Goal: Task Accomplishment & Management: Complete application form

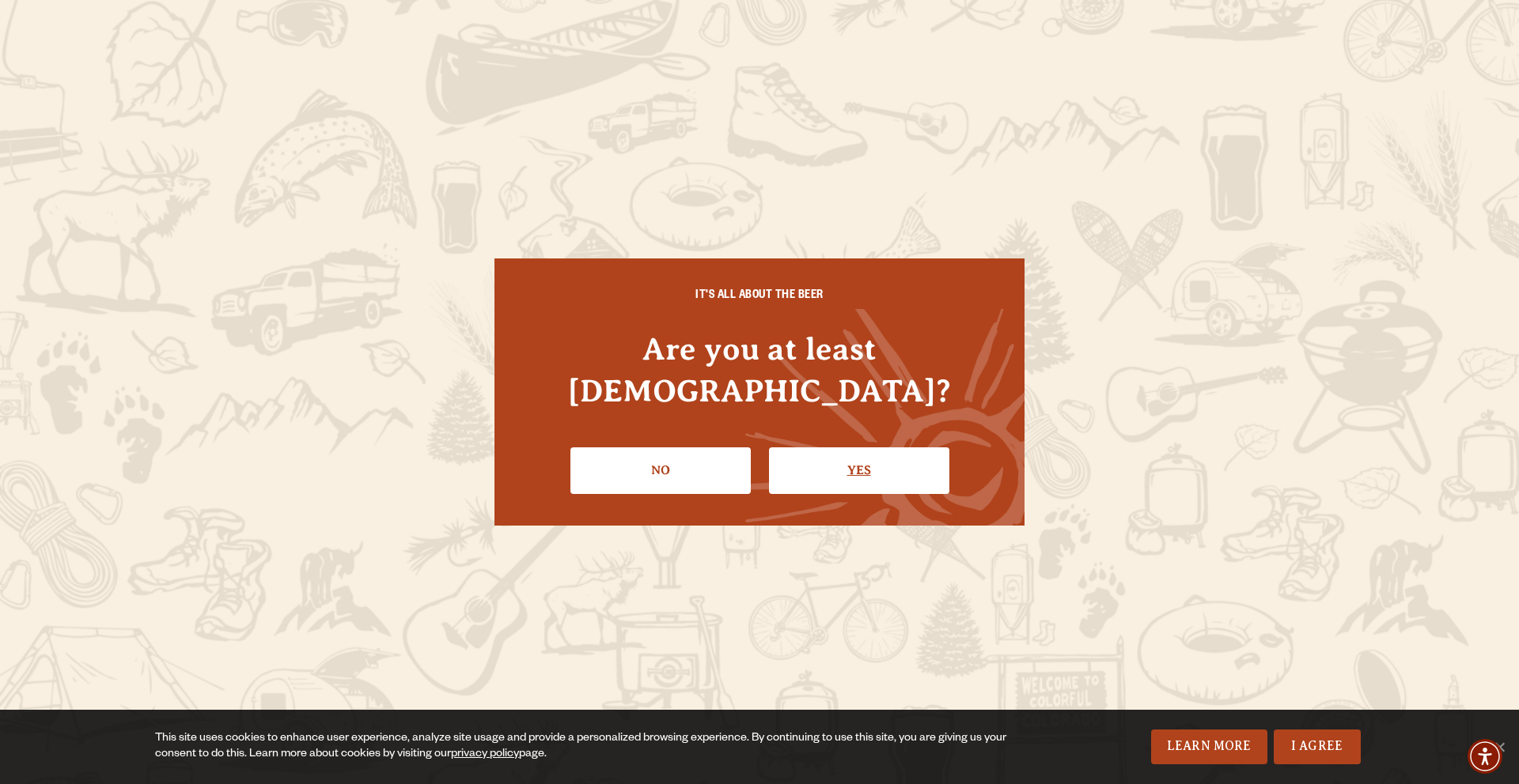
click at [890, 448] on link "Yes" at bounding box center [859, 471] width 181 height 46
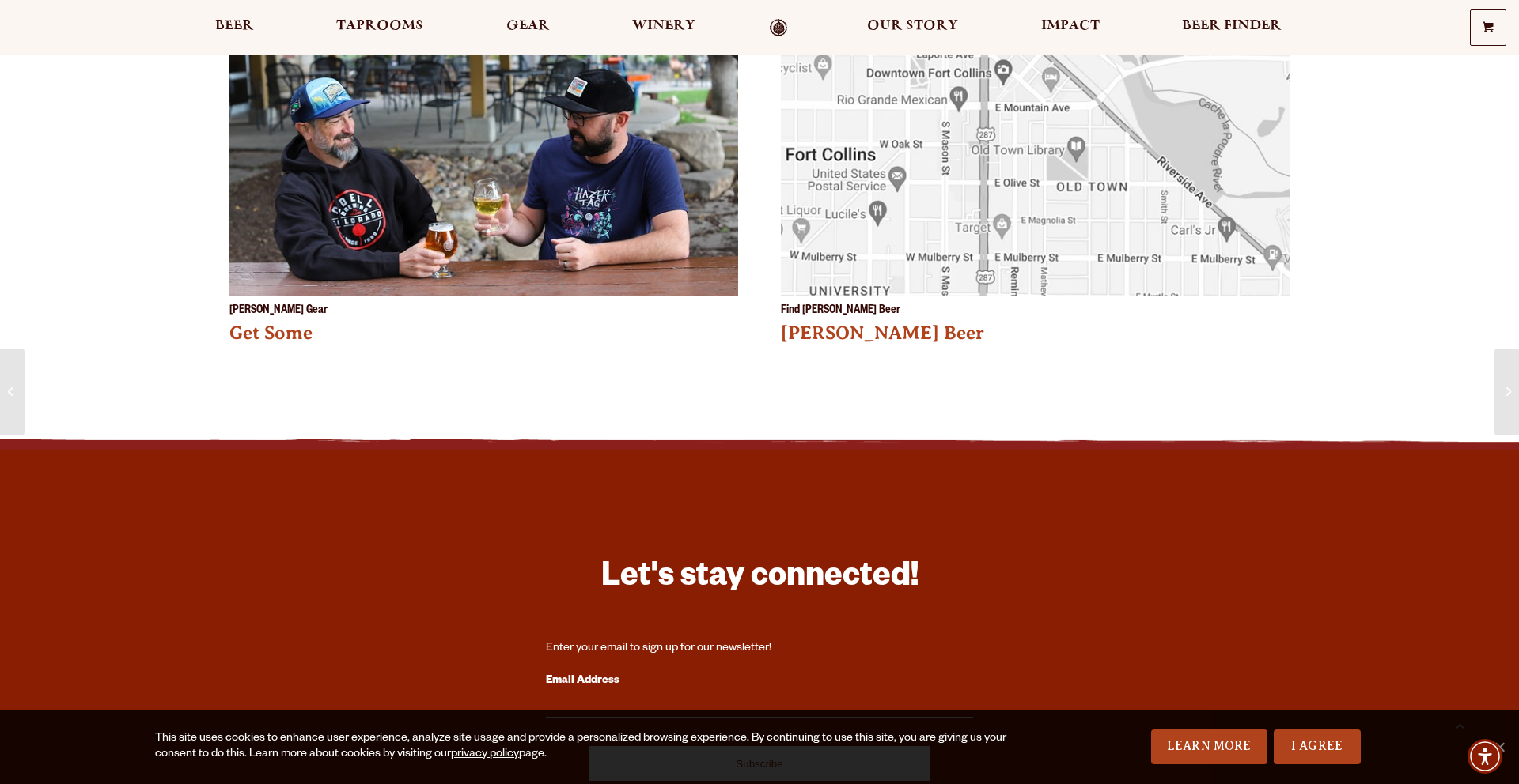
scroll to position [3264, 0]
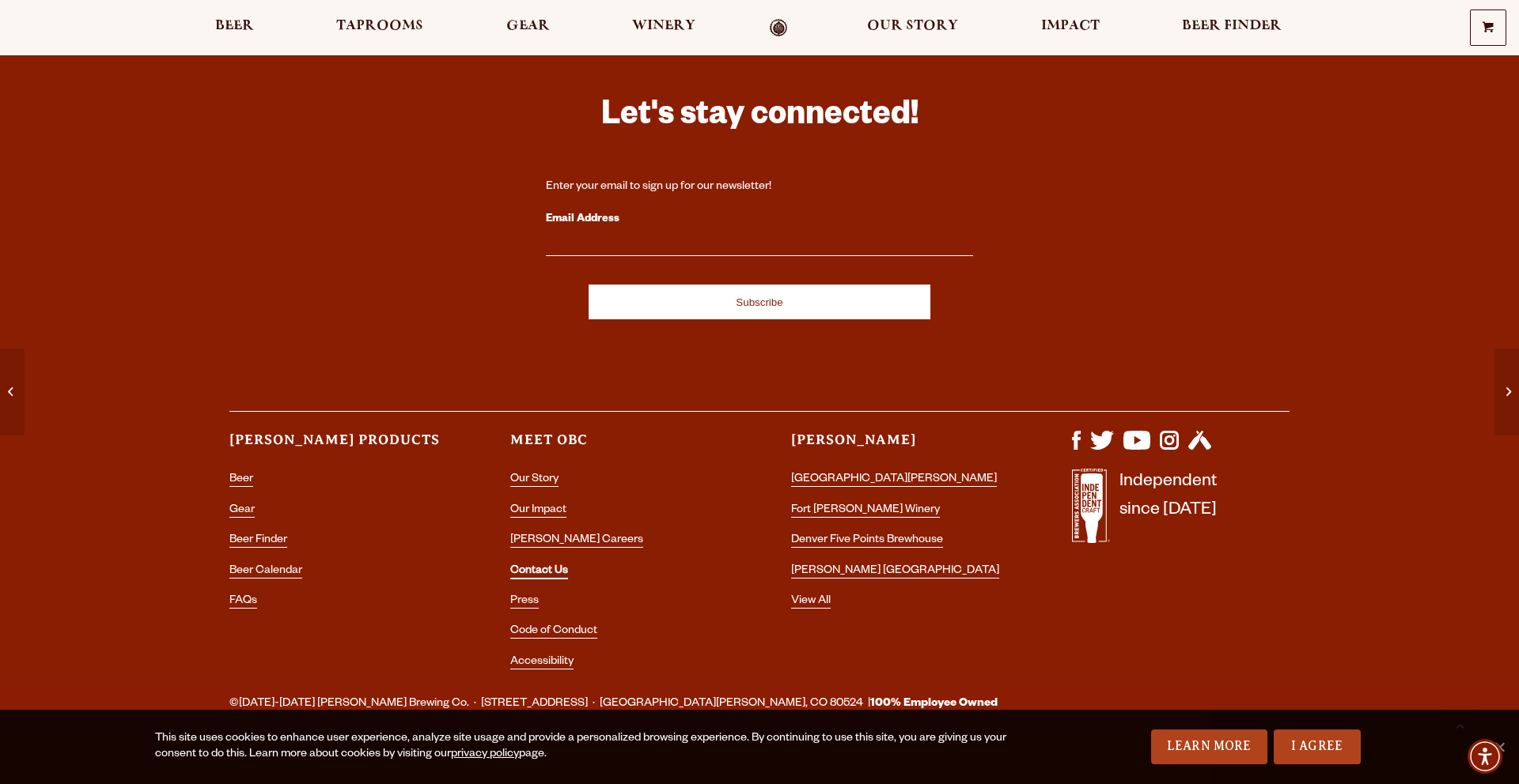
click at [532, 565] on link "Contact Us" at bounding box center [539, 572] width 58 height 14
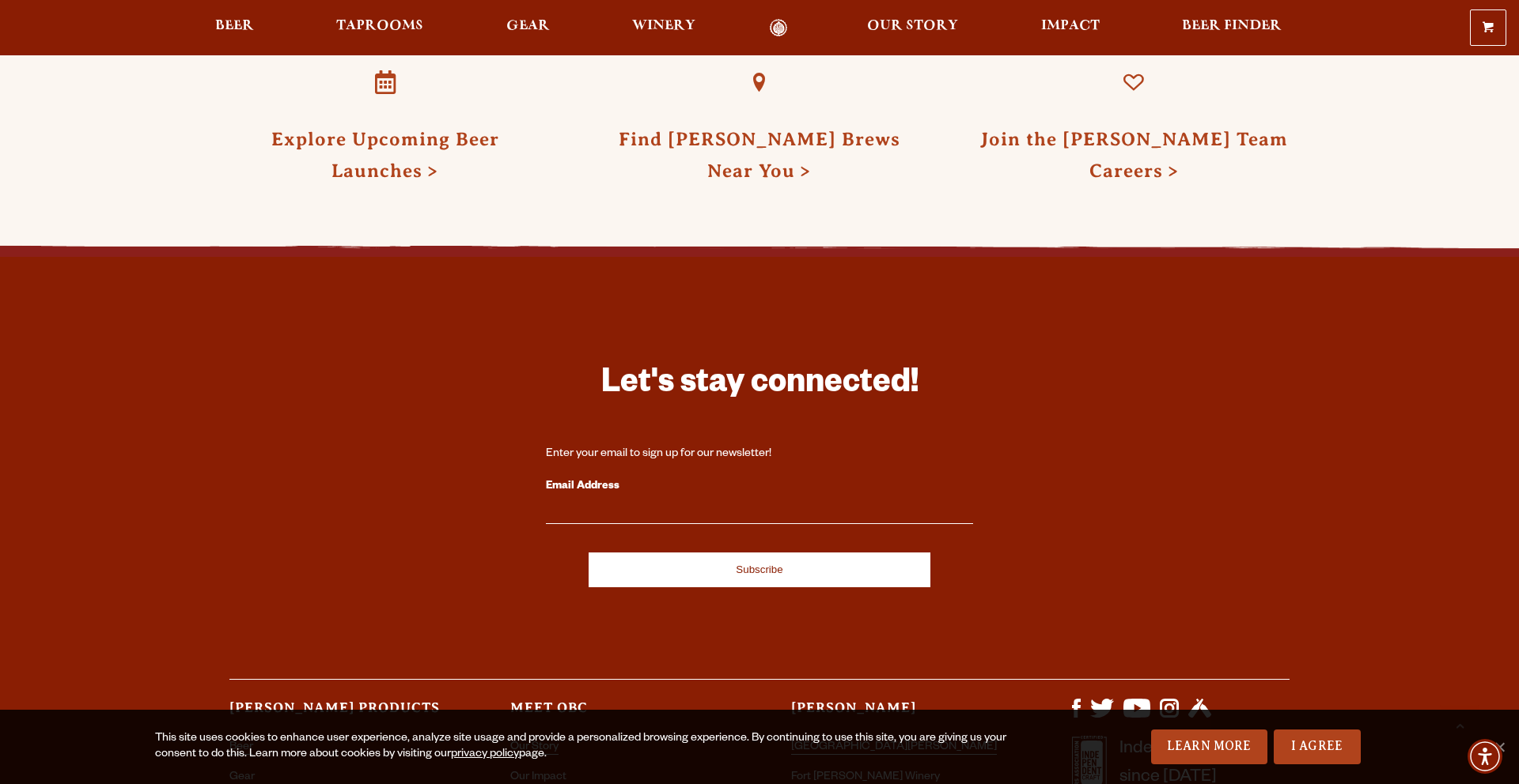
scroll to position [2954, 0]
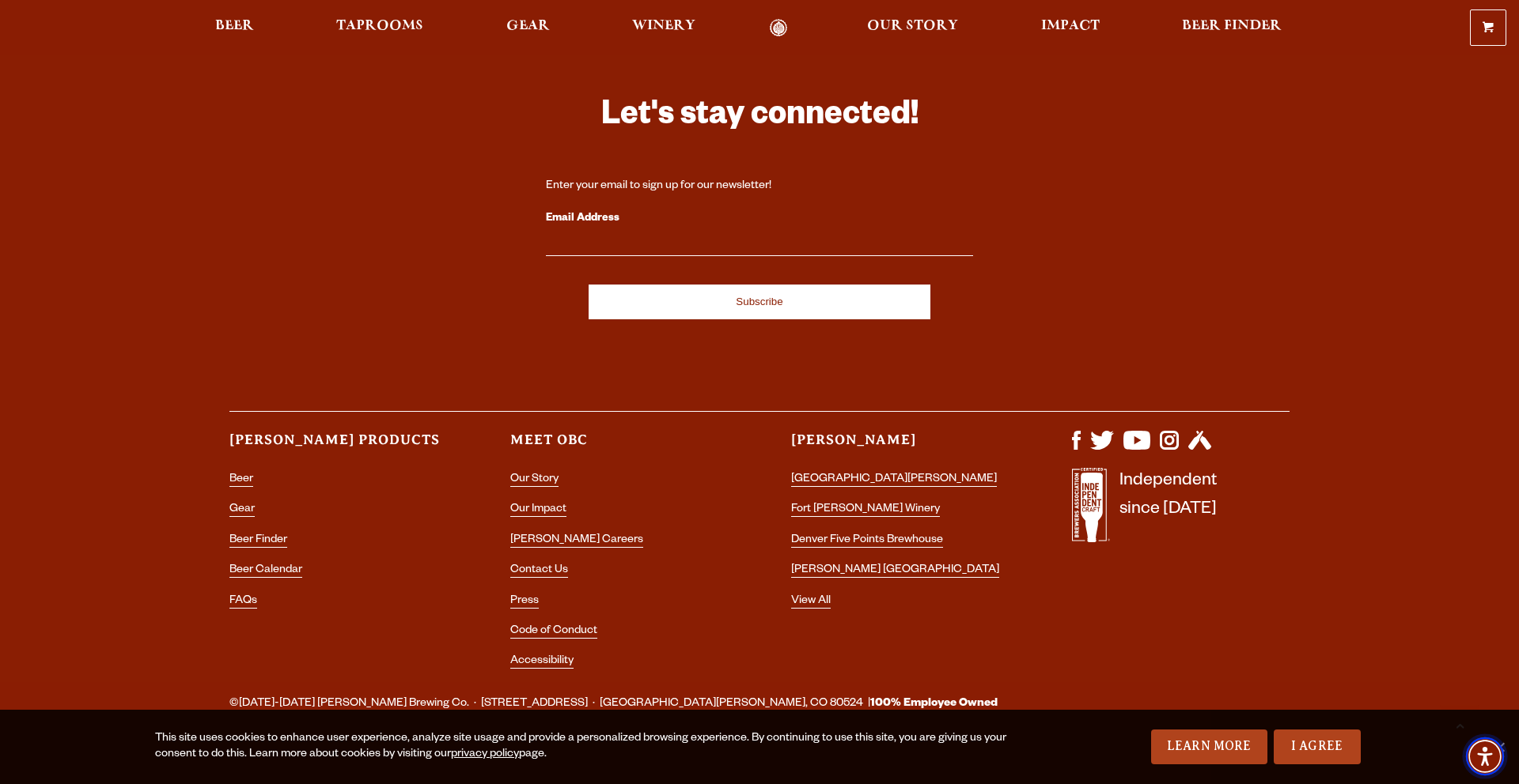
click at [1508, 743] on span "Accessibility Menu" at bounding box center [1485, 756] width 55 height 55
click at [1507, 748] on span "Accessibility Menu" at bounding box center [1485, 756] width 55 height 55
click at [295, 351] on div "Let's stay connected! Enter your email to sign up for our newsletter! Email Add…" at bounding box center [759, 369] width 1139 height 626
click at [814, 595] on link "View All" at bounding box center [810, 602] width 39 height 14
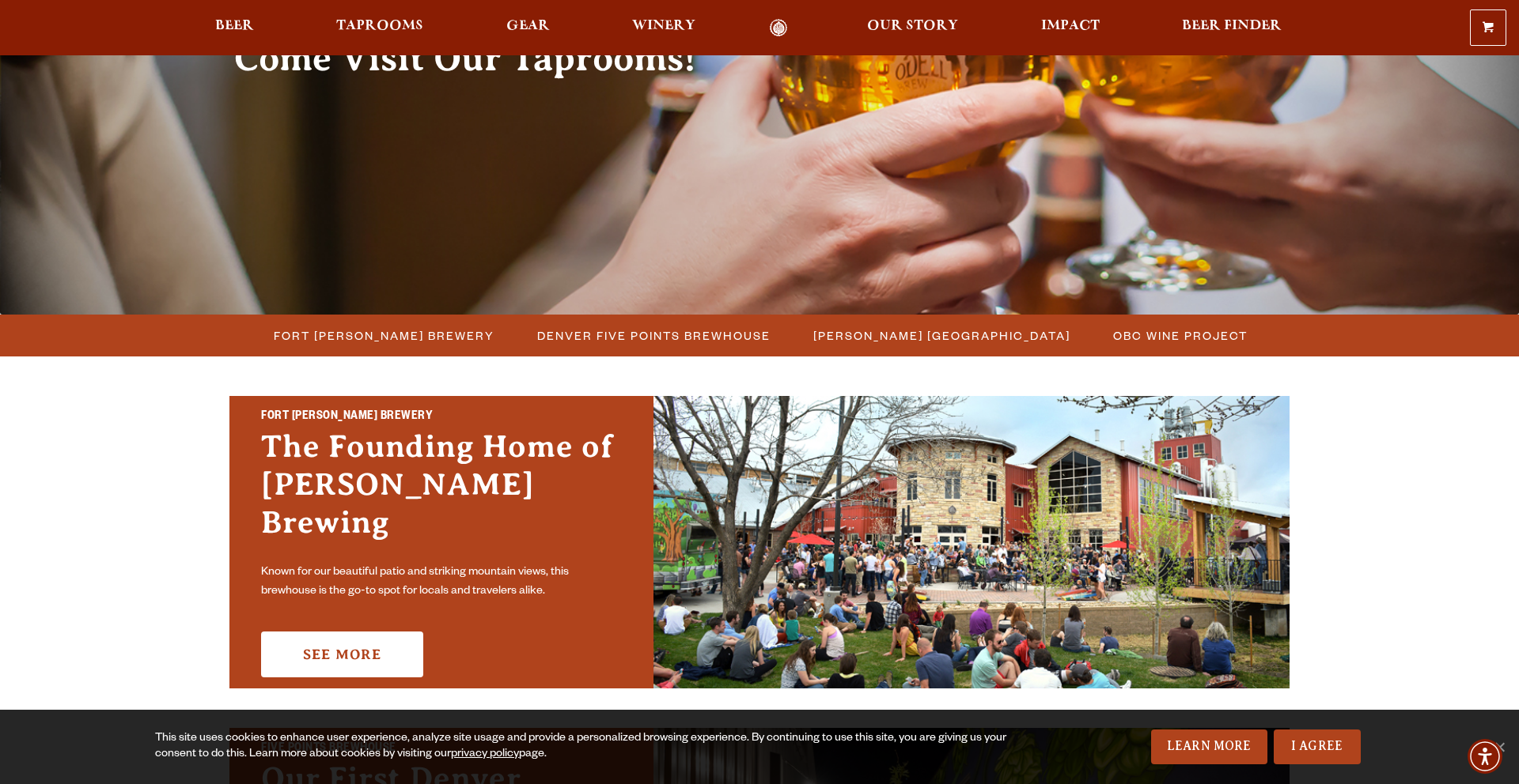
scroll to position [358, 0]
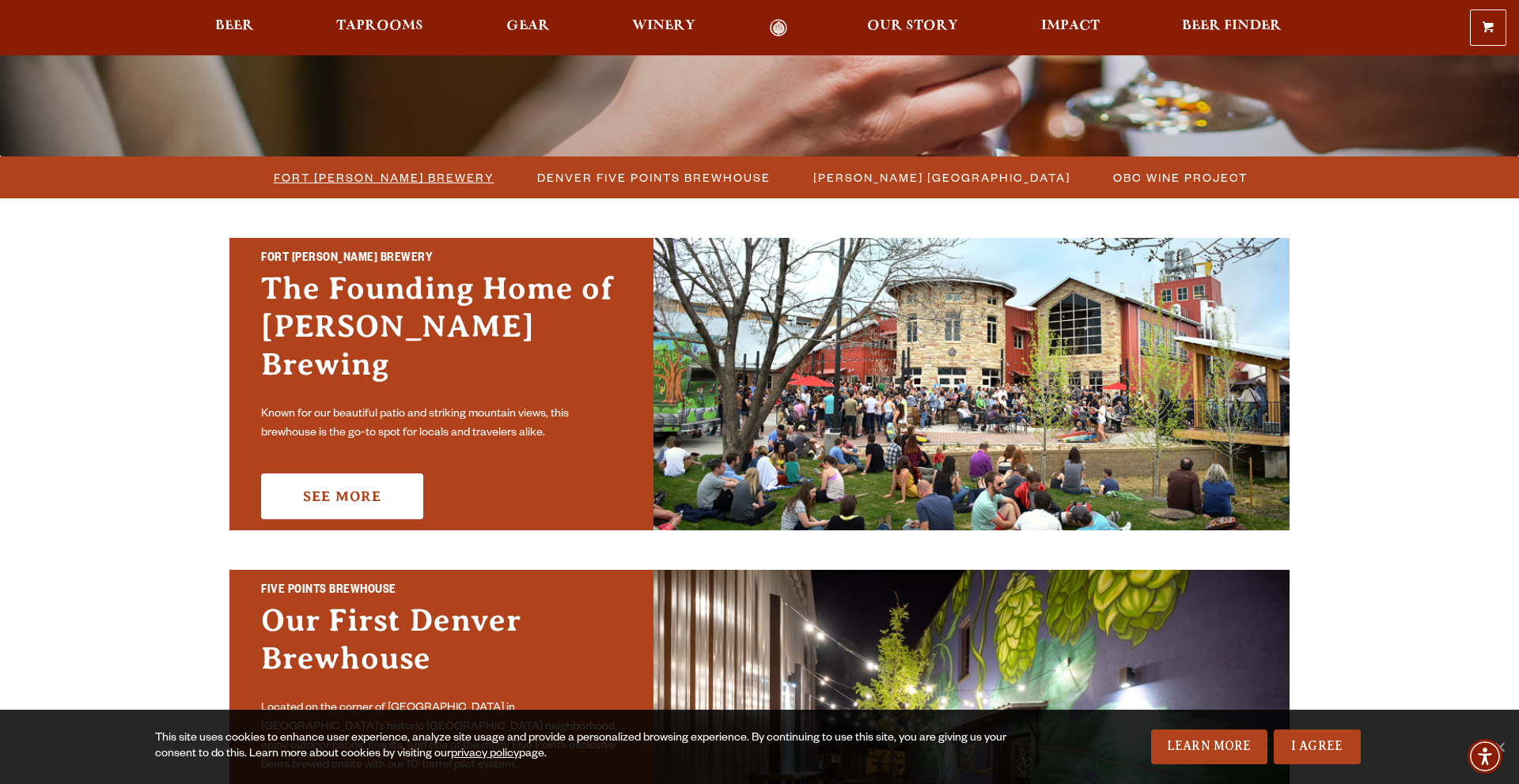
click at [477, 180] on link "Fort [PERSON_NAME] Brewery" at bounding box center [383, 178] width 238 height 23
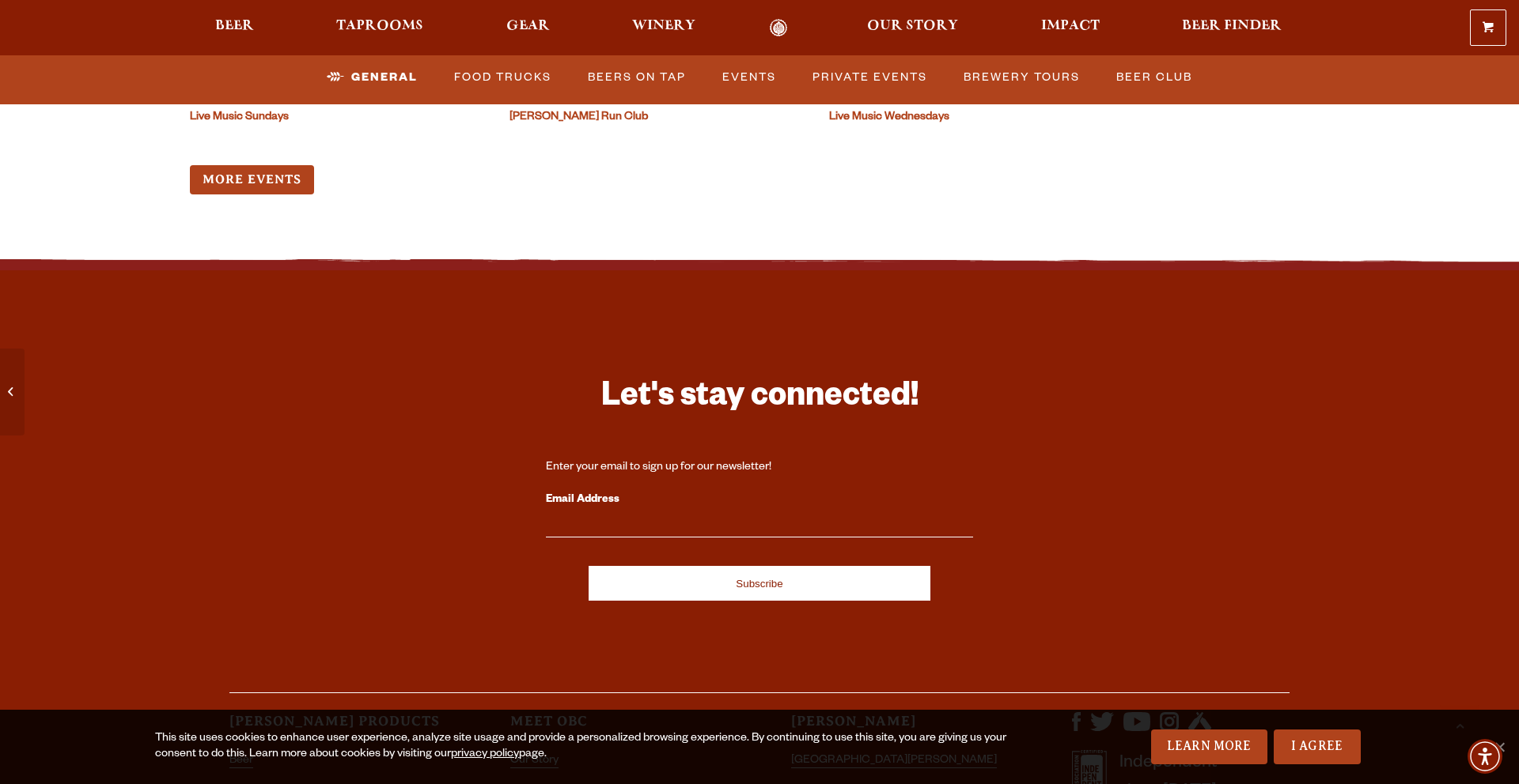
scroll to position [7235, 0]
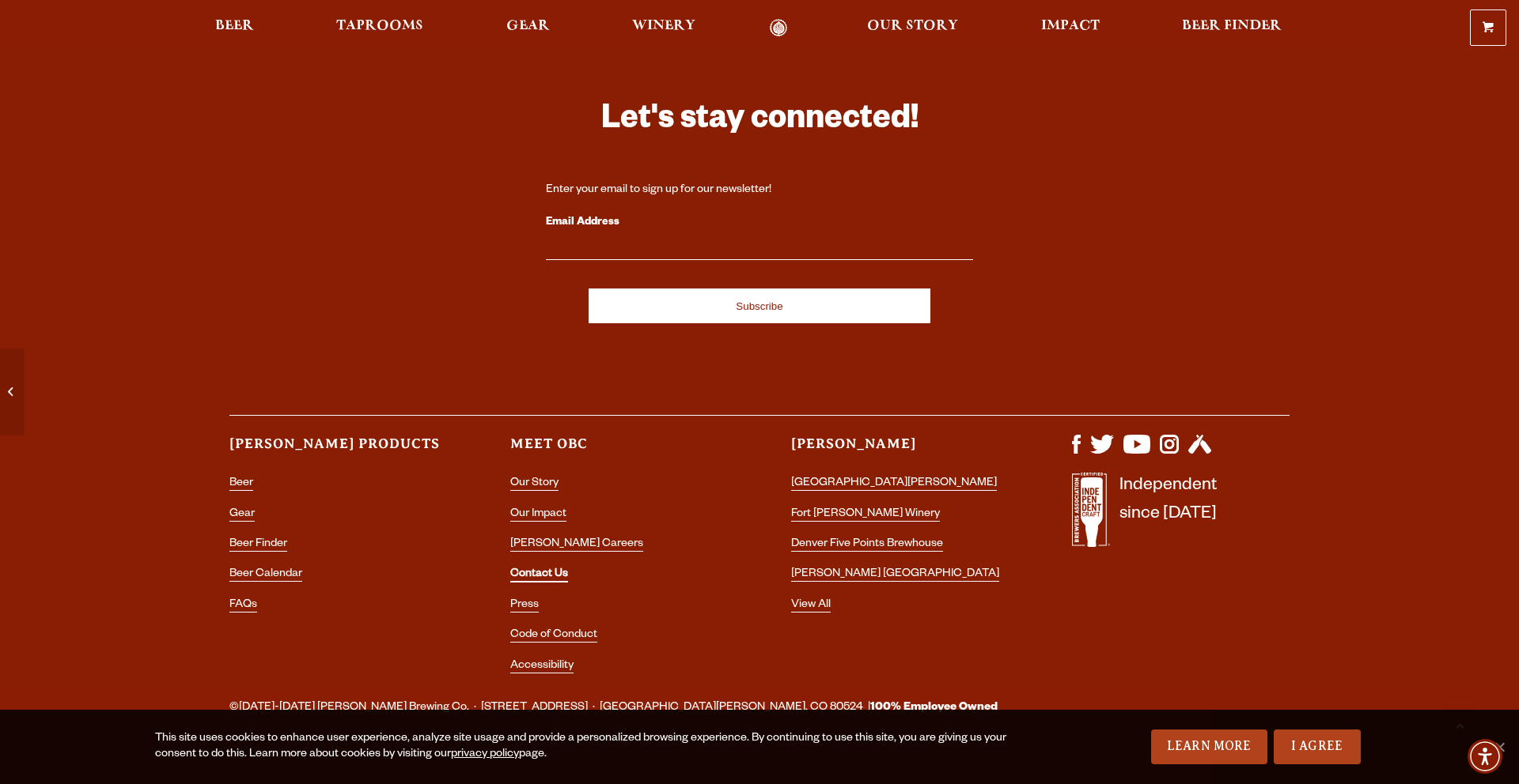
click at [538, 569] on link "Contact Us" at bounding box center [539, 576] width 58 height 14
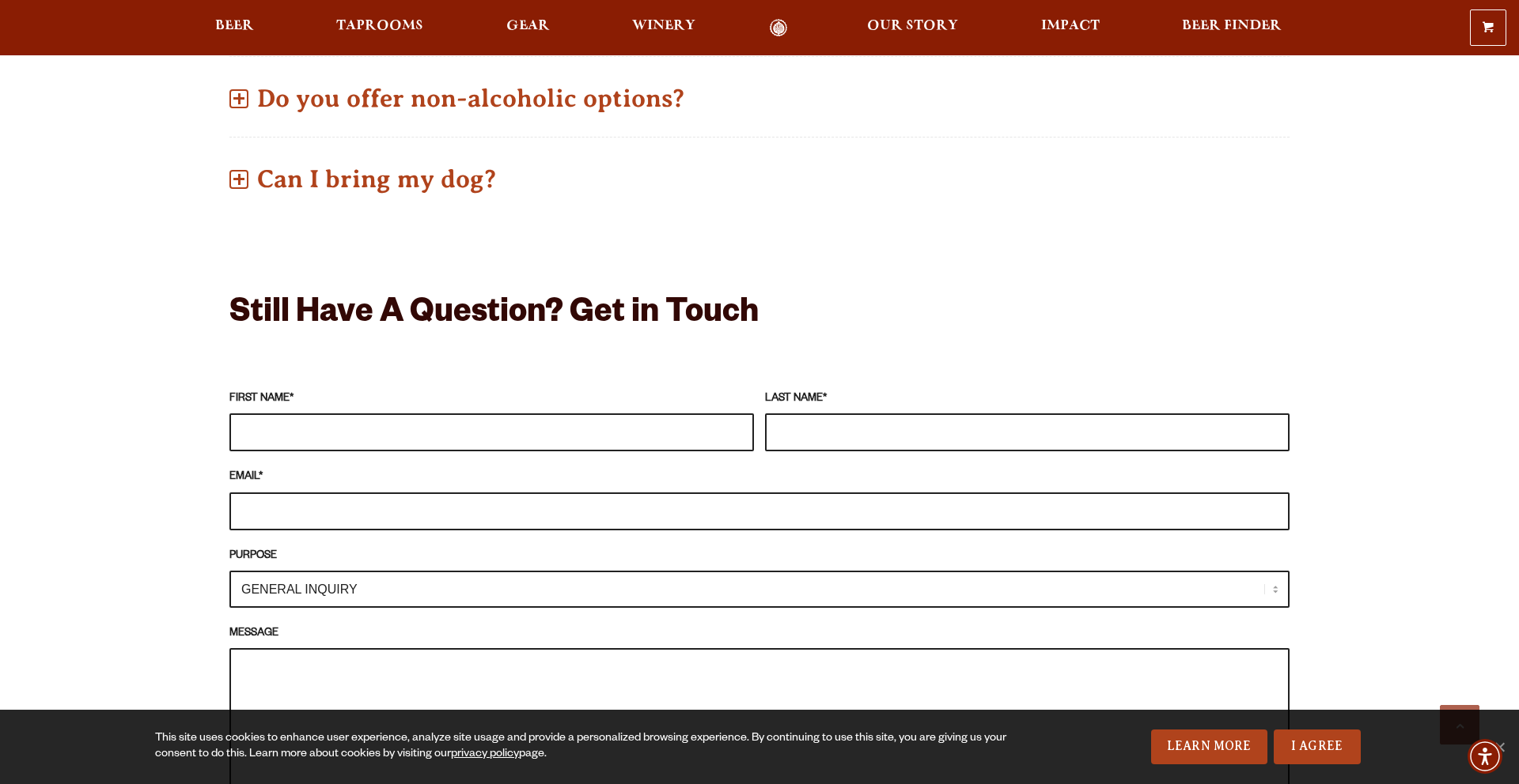
scroll to position [1235, 0]
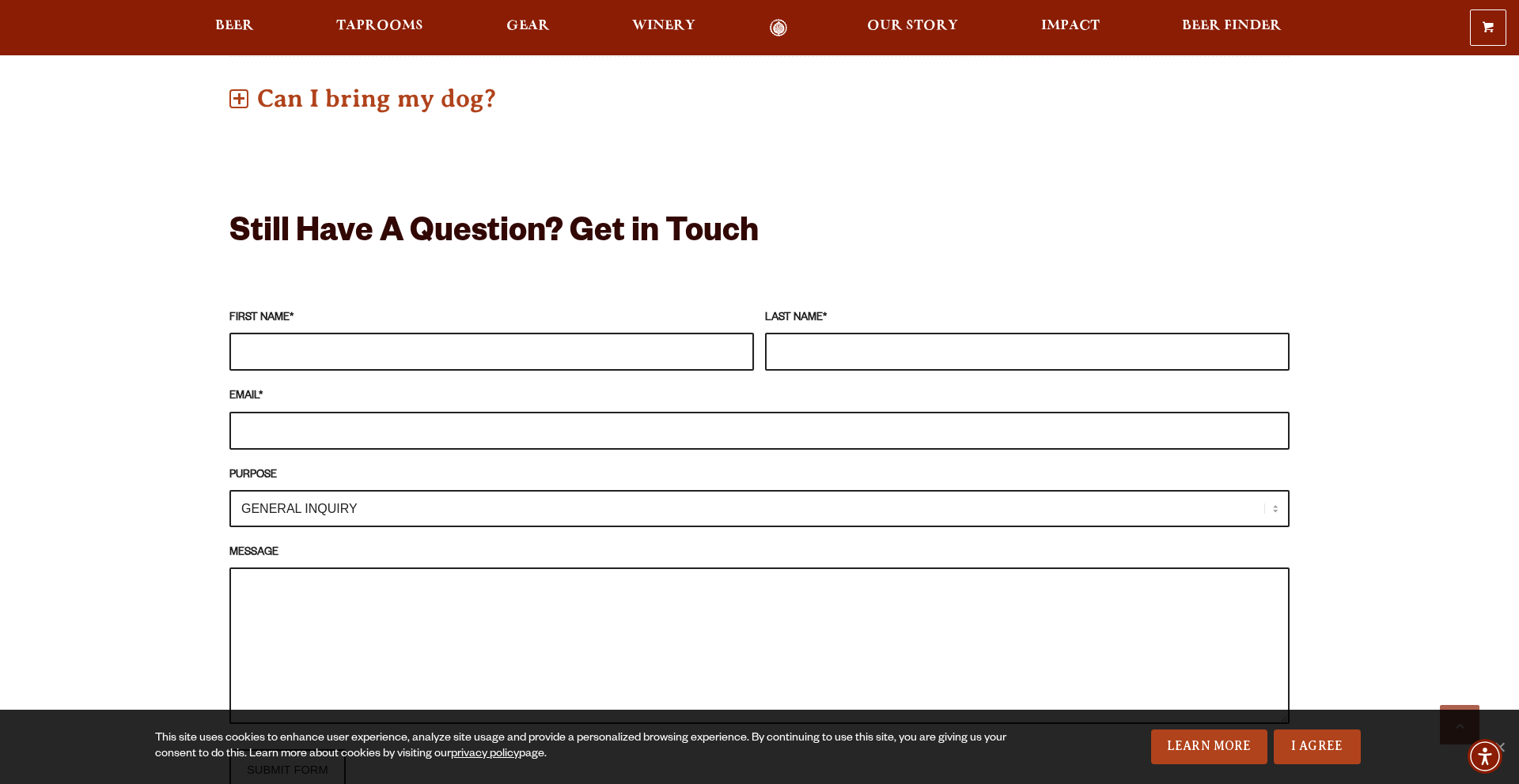
click at [353, 361] on input "FIRST NAME *" at bounding box center [491, 352] width 524 height 38
type input "Ray"
type input "Agrinzone"
drag, startPoint x: 270, startPoint y: 428, endPoint x: 471, endPoint y: 440, distance: 201.4
click at [471, 440] on input "ray@thewaterburygroup.com" at bounding box center [760, 431] width 1060 height 38
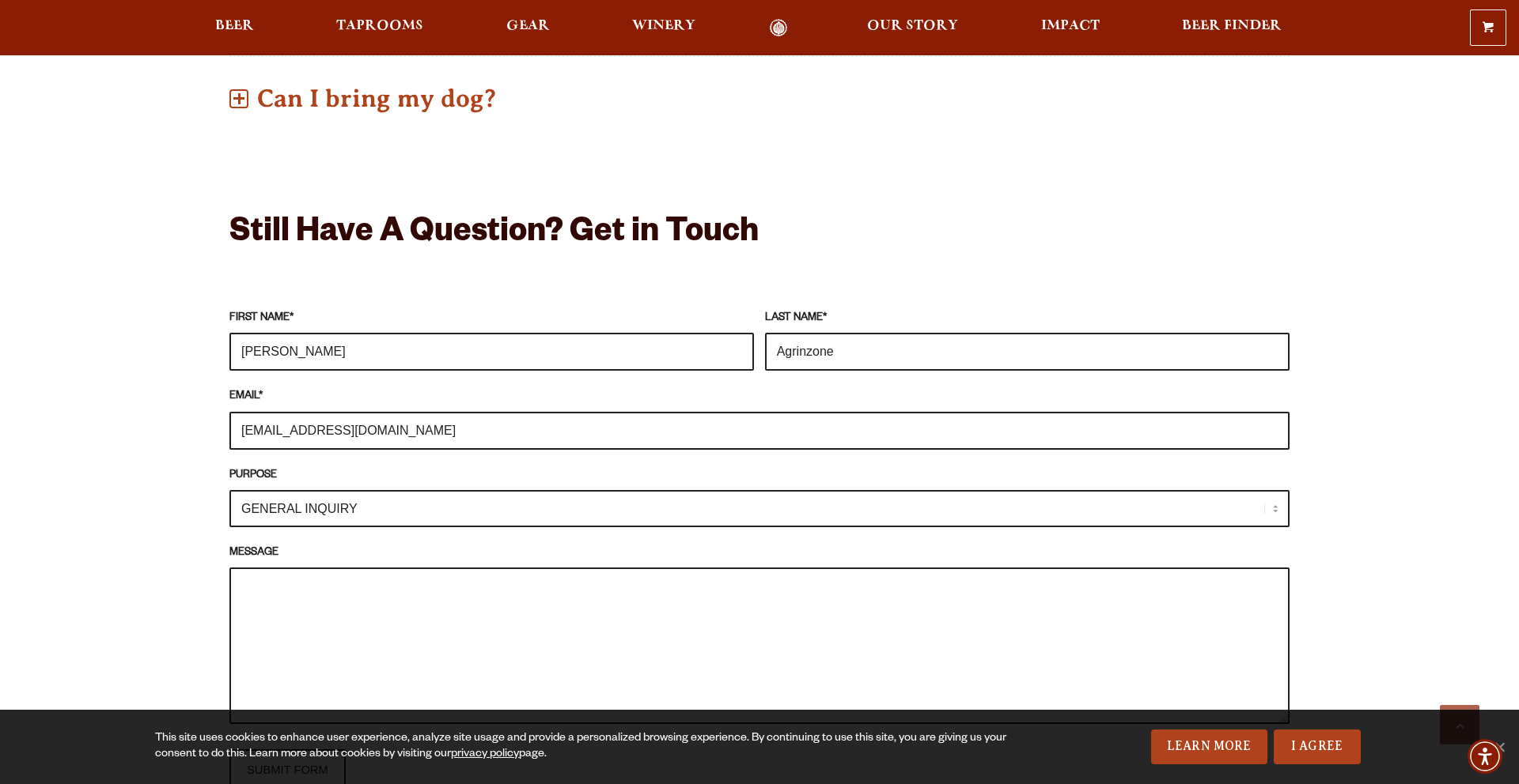
type input "ray@bounceempire.com"
click at [579, 496] on select "GENERAL INQUIRY TAPROOM / BREWERY WINERY BOOK A TOUR MEDIA INQUIRY GEAR SHOP OD…" at bounding box center [760, 509] width 1060 height 37
